Goal: Obtain resource: Download file/media

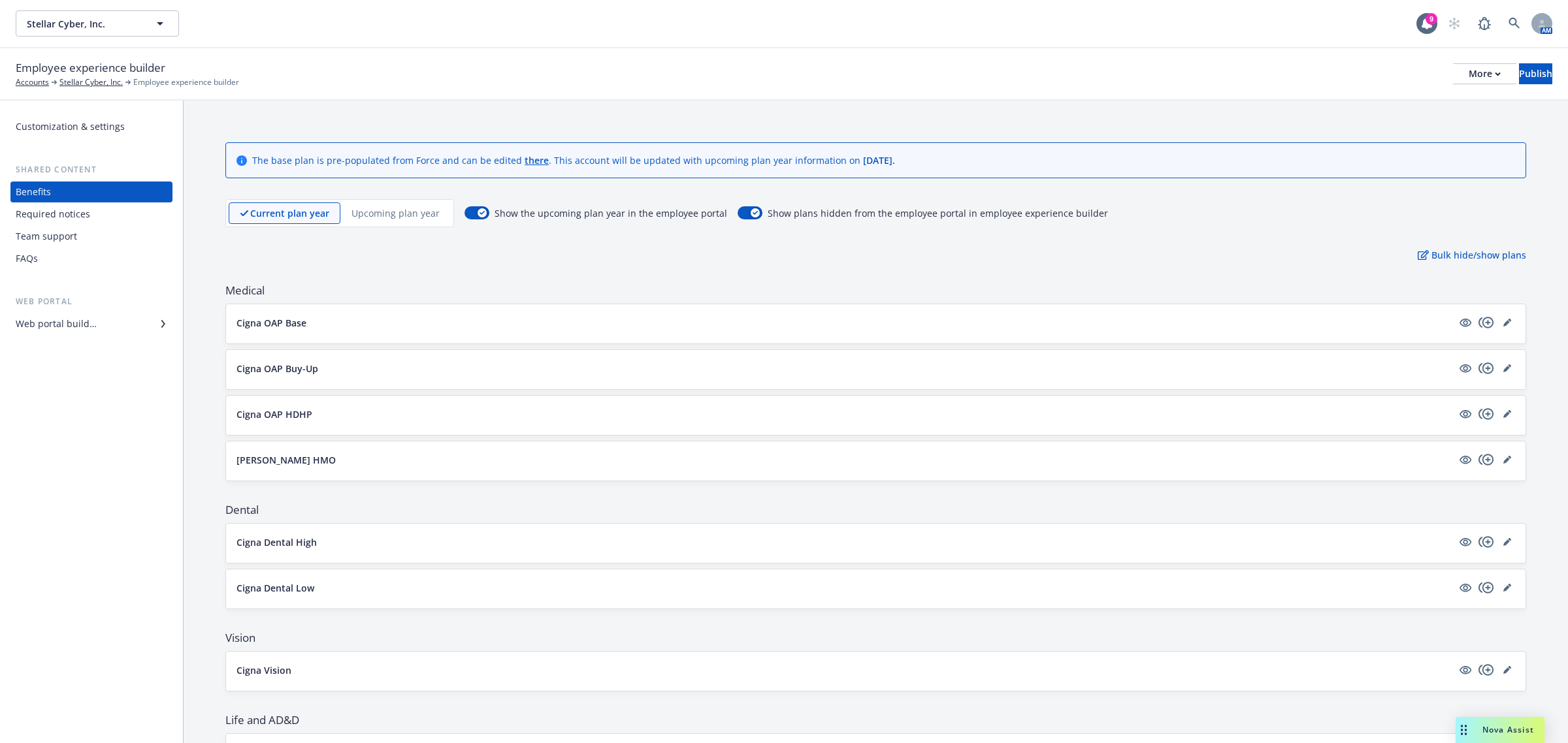
click at [95, 4] on div "Stellar Cyber, Inc. Stellar Cyber, Inc. 9 AM" at bounding box center [784, 23] width 1568 height 47
click at [95, 20] on span "Stellar Cyber, Inc." at bounding box center [83, 23] width 113 height 13
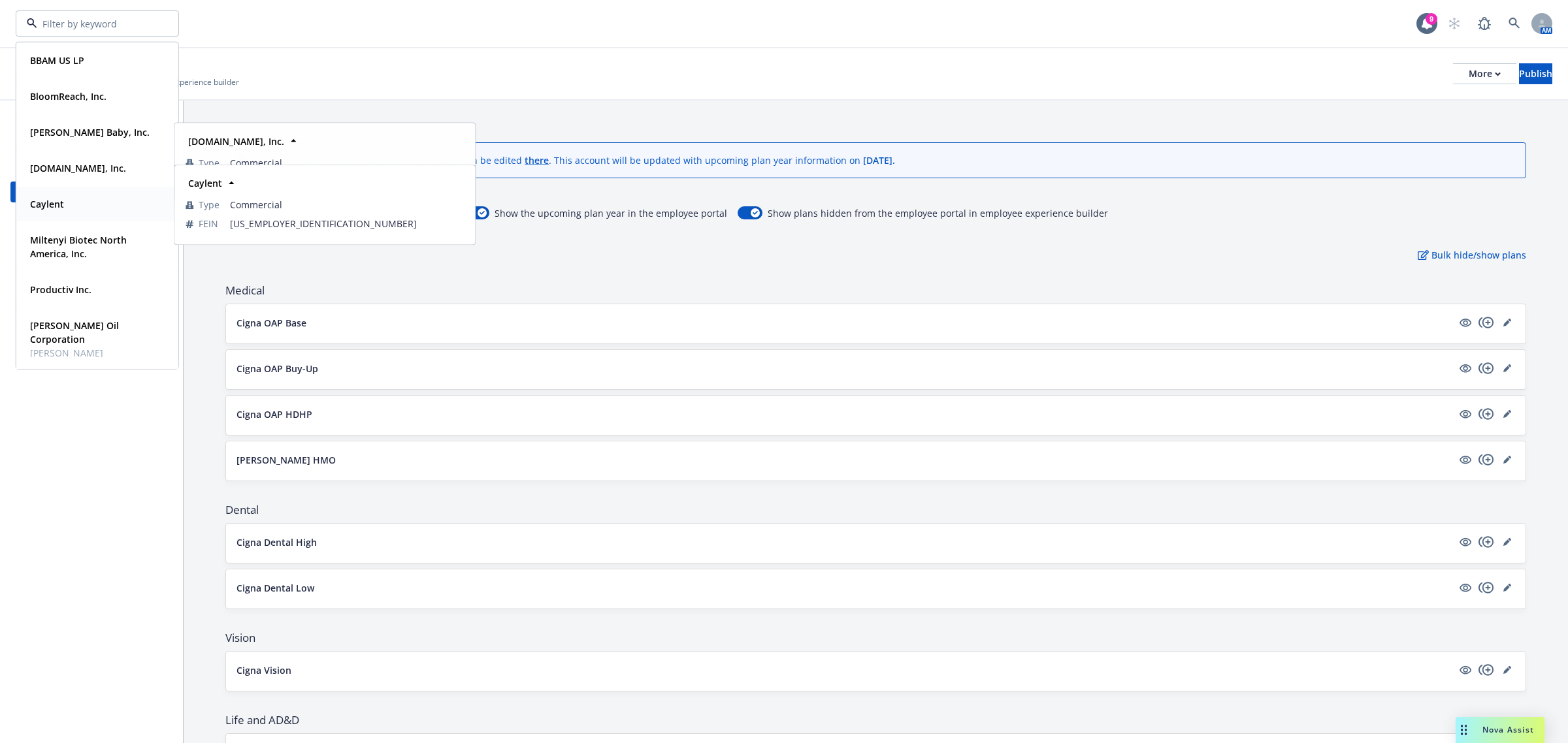
click at [66, 200] on div "Caylent" at bounding box center [97, 204] width 145 height 19
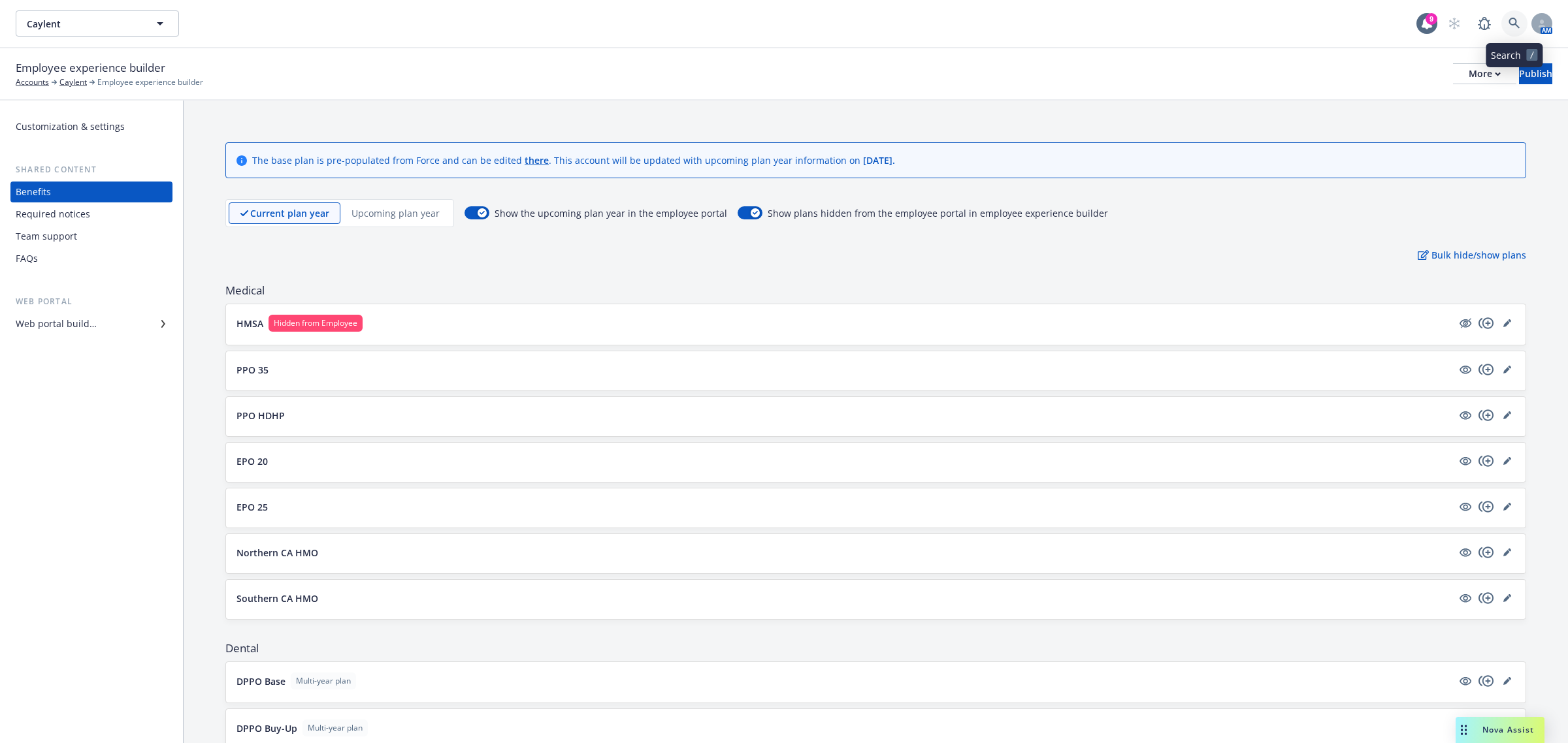
click at [1511, 21] on icon at bounding box center [1514, 23] width 12 height 12
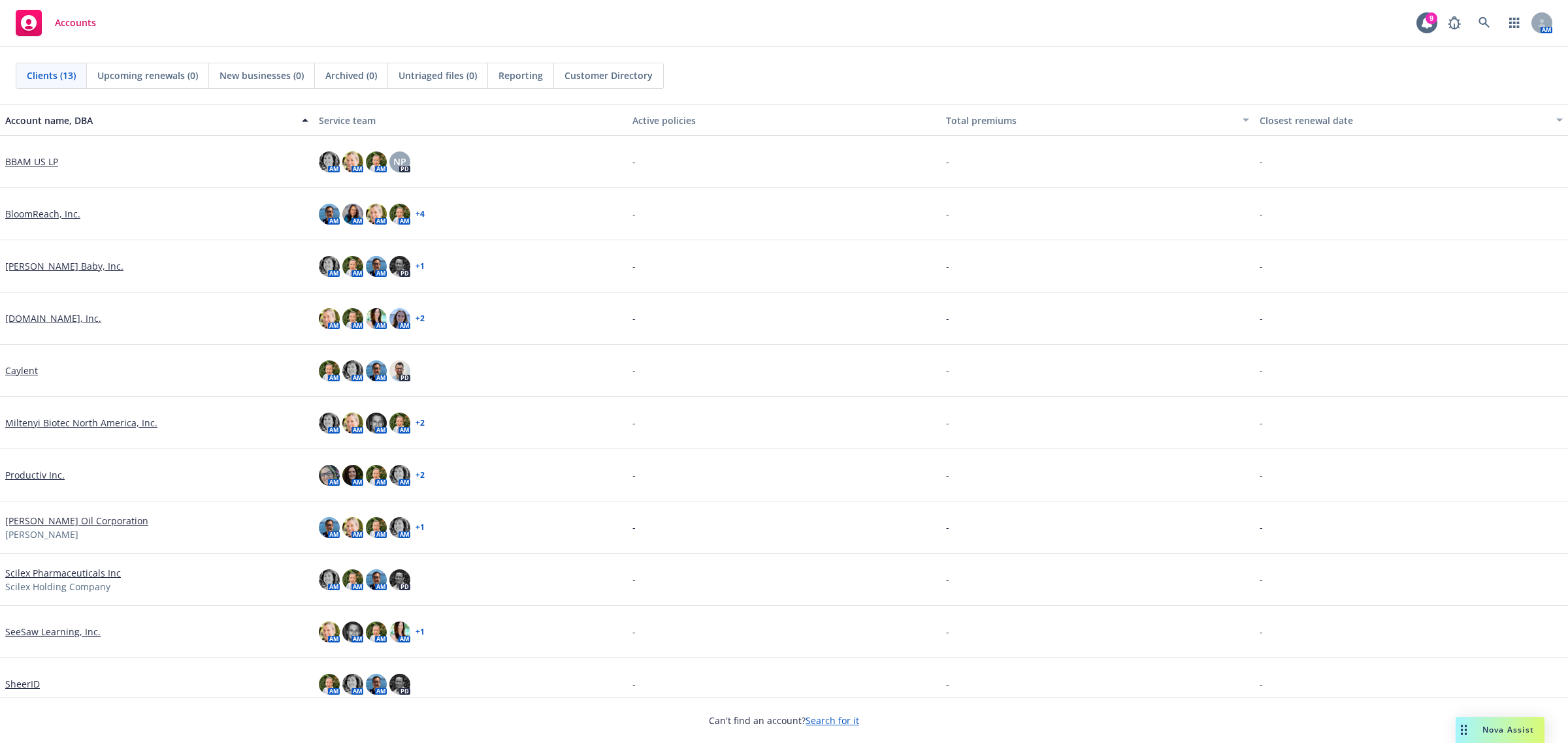
click at [25, 378] on div "Caylent" at bounding box center [157, 371] width 314 height 52
click at [23, 372] on link "Caylent" at bounding box center [21, 370] width 33 height 13
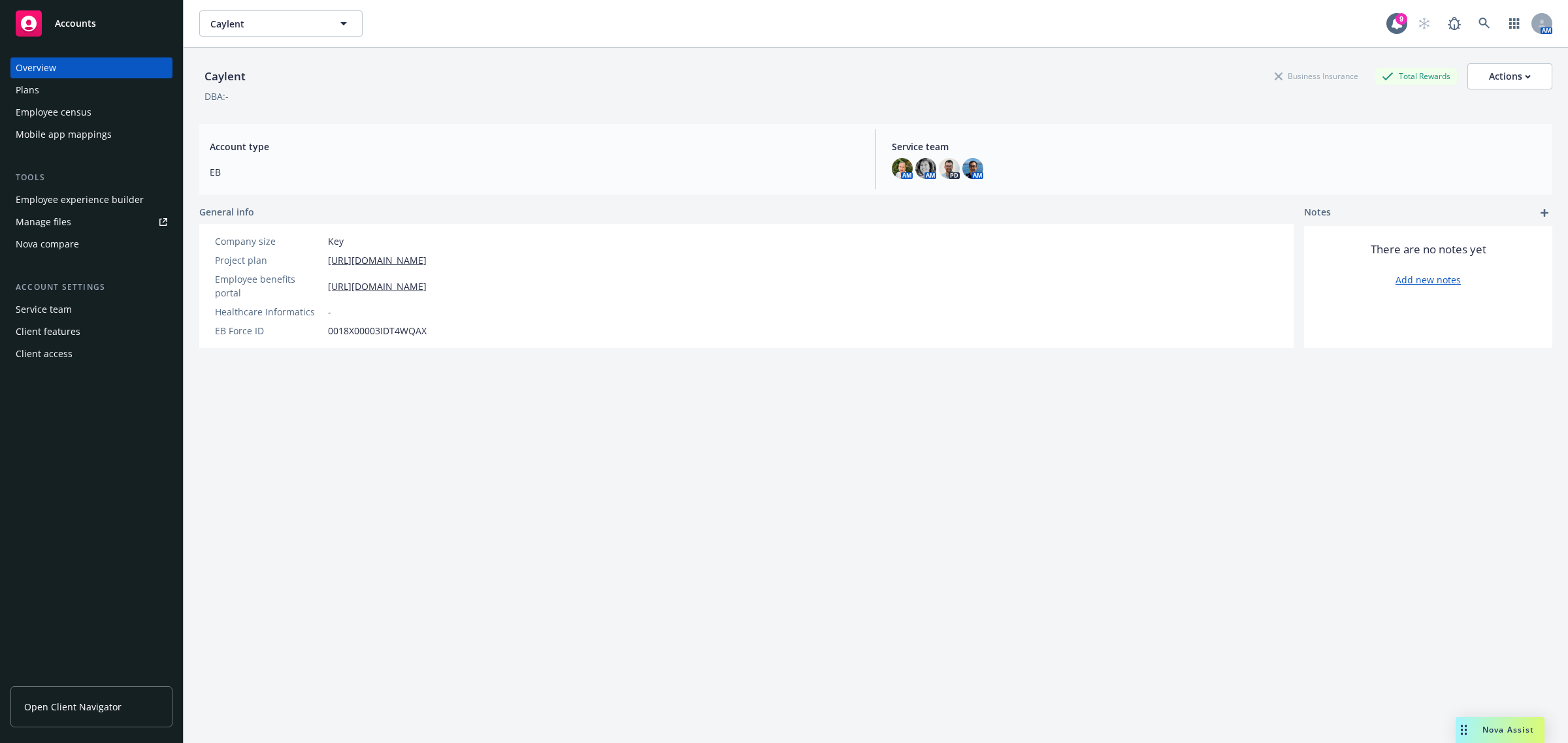
click at [60, 222] on div "Manage files" at bounding box center [43, 222] width 55 height 21
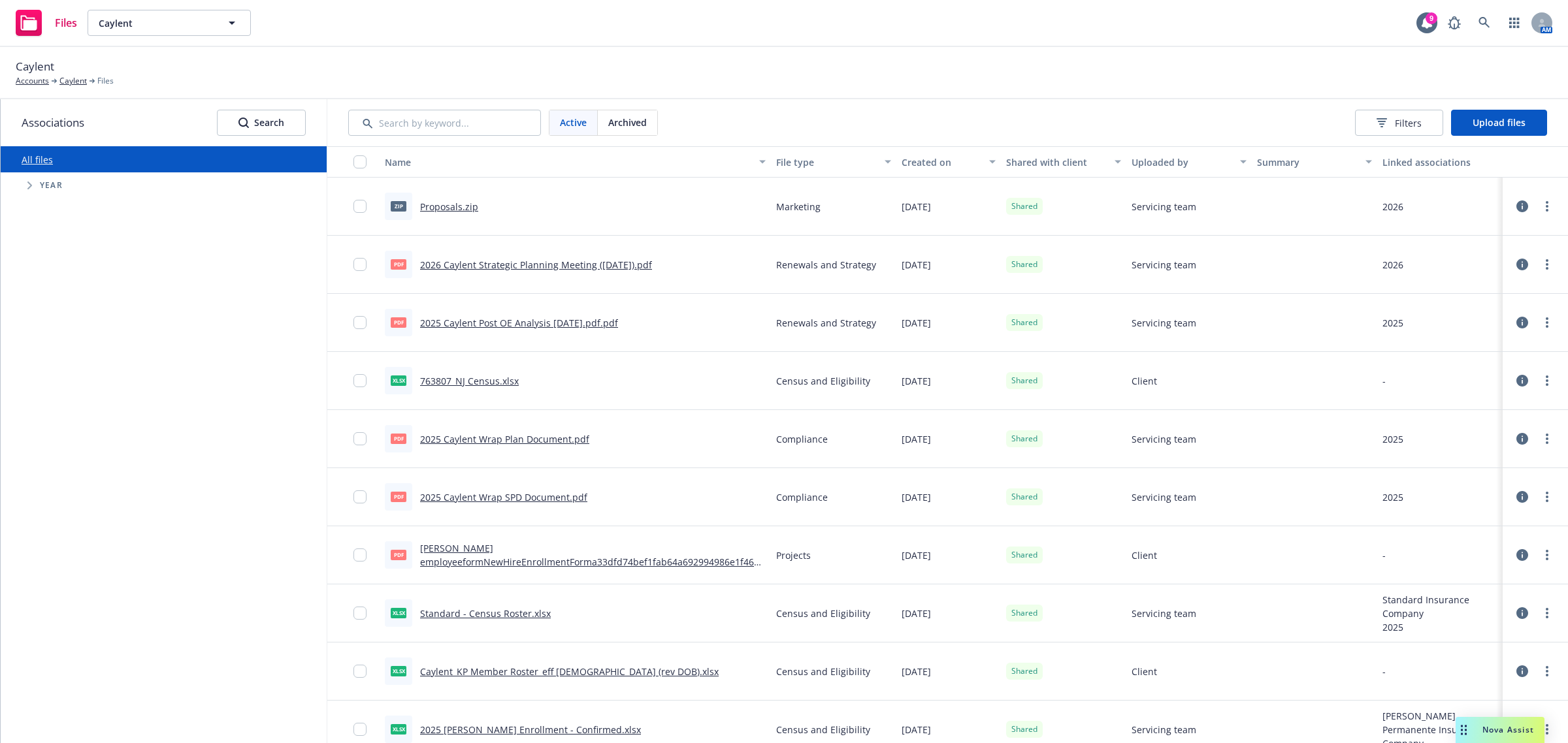
click at [455, 207] on link "Proposals.zip" at bounding box center [449, 207] width 58 height 13
